Goal: Navigation & Orientation: Find specific page/section

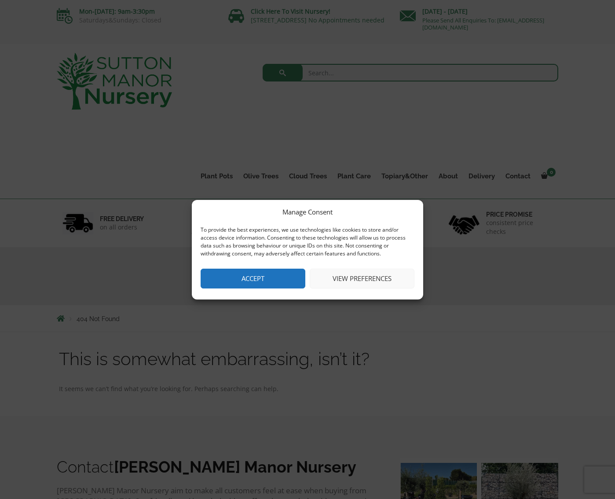
drag, startPoint x: 231, startPoint y: 274, endPoint x: 222, endPoint y: 273, distance: 9.8
click at [231, 274] on button "Accept" at bounding box center [253, 278] width 105 height 20
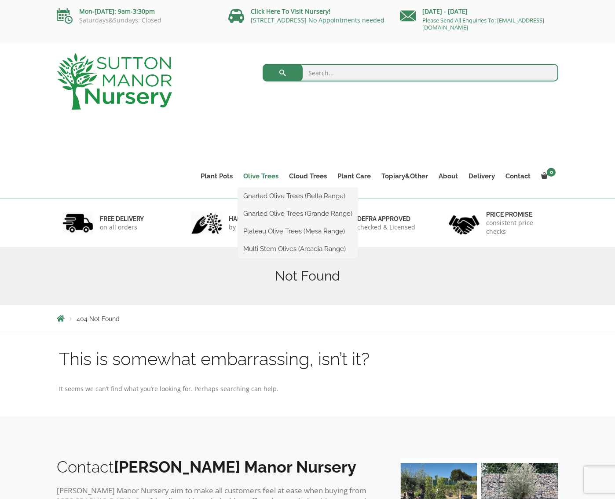
click at [265, 174] on link "Olive Trees" at bounding box center [261, 176] width 46 height 12
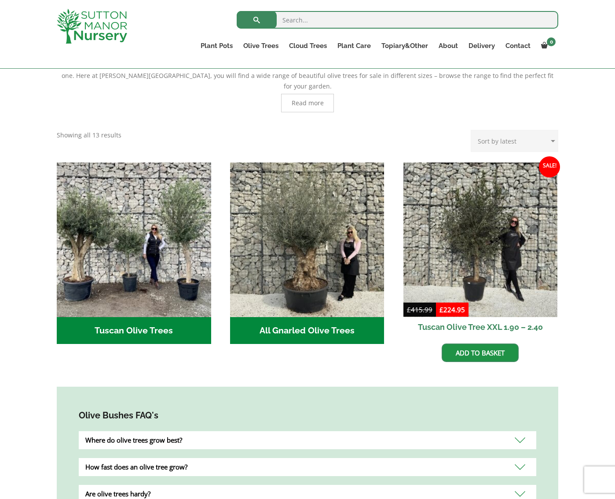
scroll to position [235, 0]
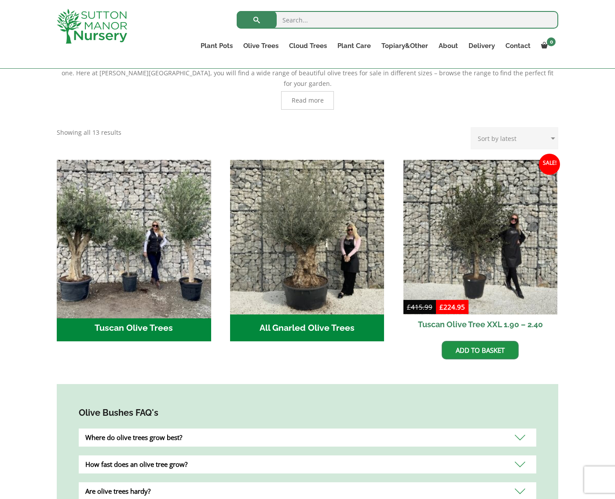
click at [153, 288] on img "Visit product category Tuscan Olive Trees" at bounding box center [134, 237] width 162 height 162
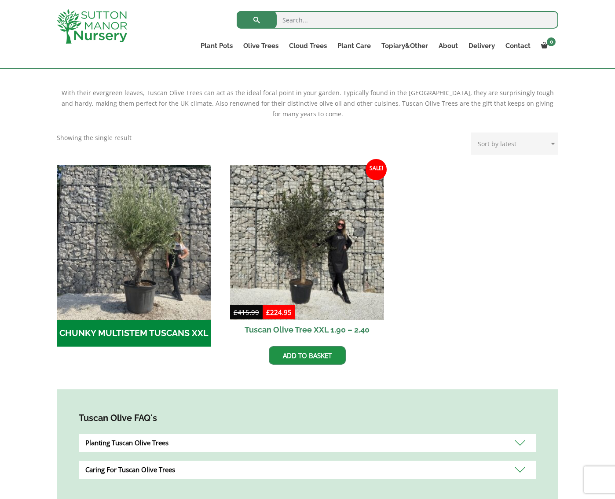
scroll to position [159, 0]
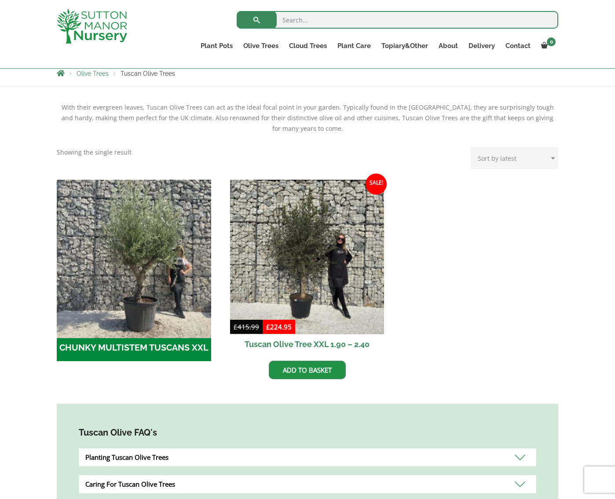
click at [167, 252] on img "Visit product category CHUNKY MULTISTEM TUSCANS XXL" at bounding box center [134, 257] width 162 height 162
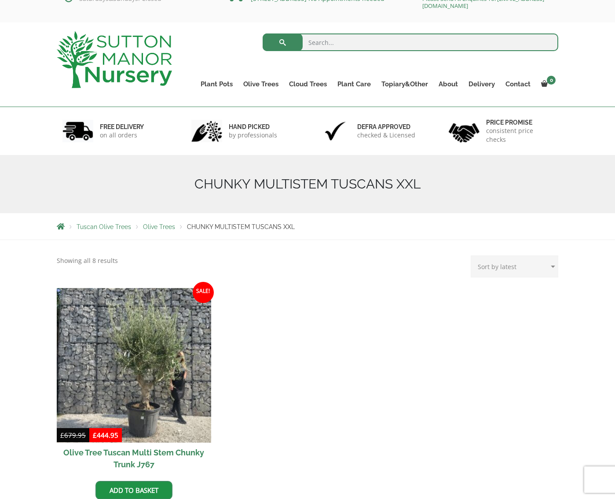
scroll to position [20, 0]
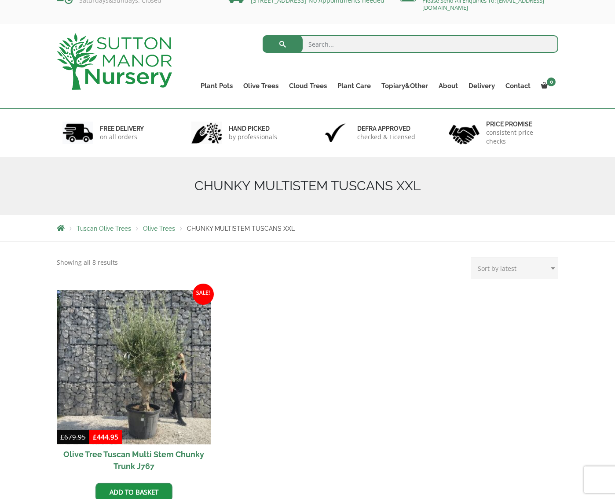
click at [166, 227] on span "Olive Trees" at bounding box center [159, 228] width 32 height 7
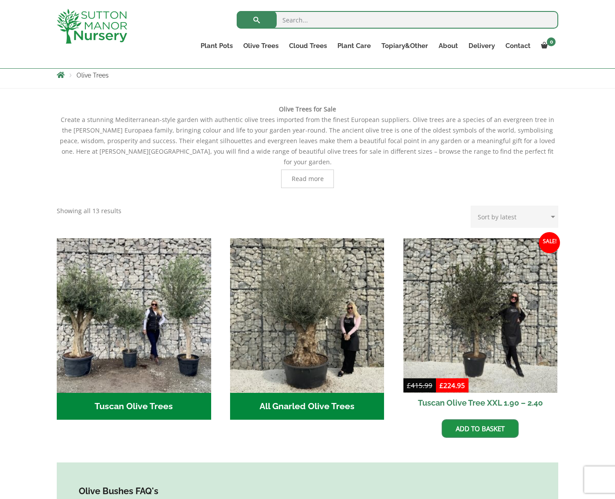
scroll to position [157, 0]
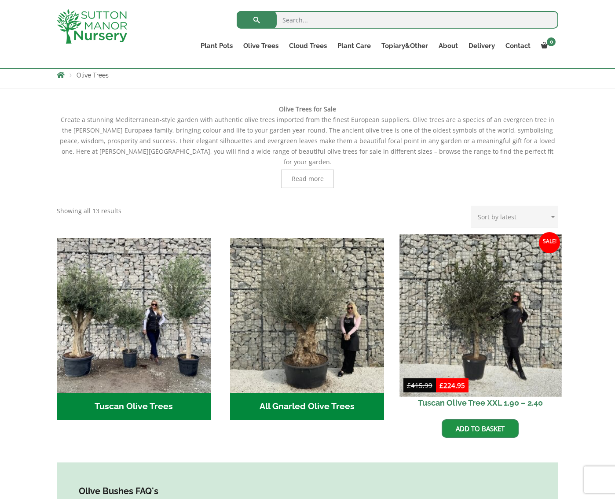
click at [490, 276] on img at bounding box center [481, 315] width 162 height 162
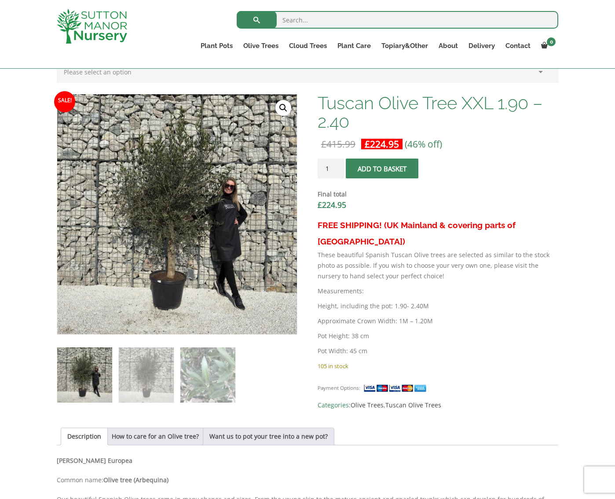
scroll to position [244, 0]
